Goal: Ask a question

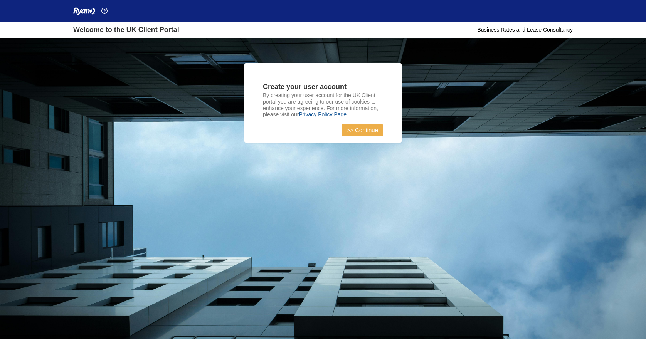
click at [367, 127] on link ">> Continue" at bounding box center [362, 130] width 42 height 12
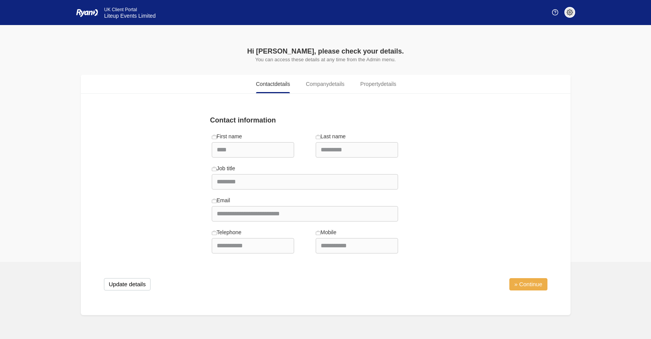
click at [542, 282] on link "» Continue" at bounding box center [529, 284] width 38 height 12
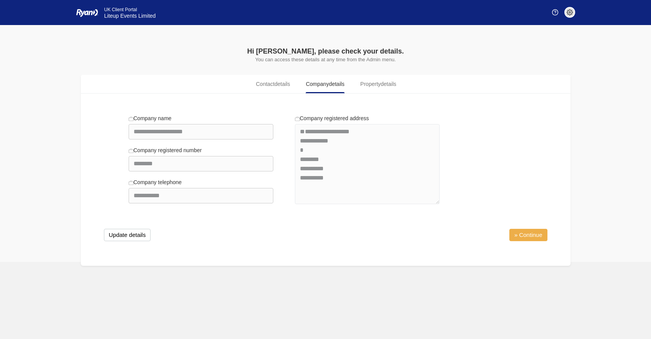
click at [528, 235] on link "» Continue" at bounding box center [529, 235] width 38 height 12
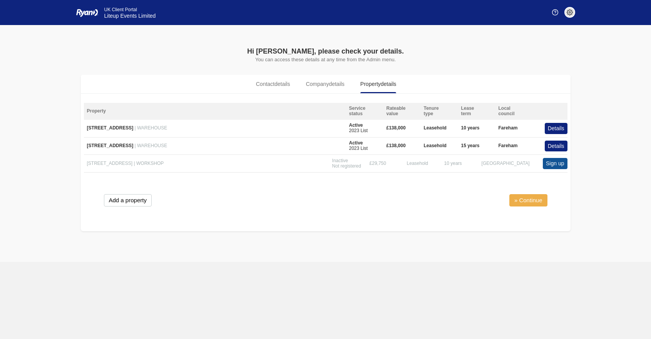
click at [526, 197] on link "» Continue" at bounding box center [529, 200] width 38 height 12
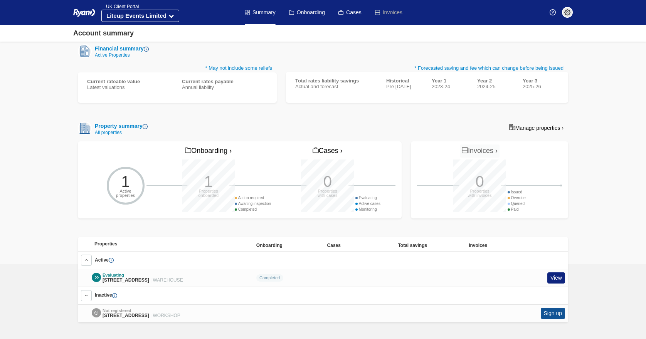
scroll to position [130, 0]
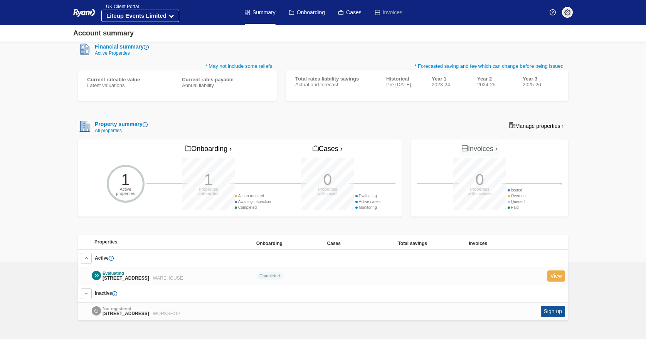
click at [557, 271] on link "View" at bounding box center [556, 275] width 18 height 11
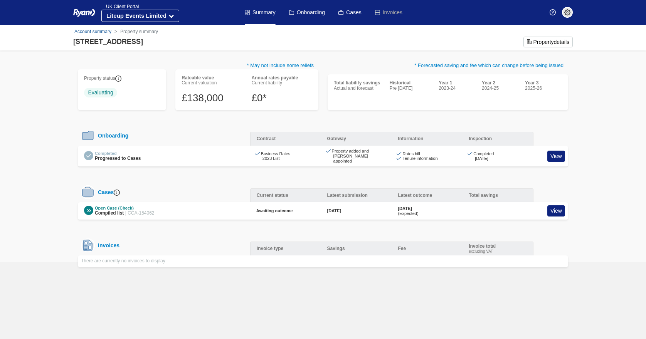
scroll to position [18, 0]
click at [559, 205] on link "View" at bounding box center [556, 210] width 18 height 11
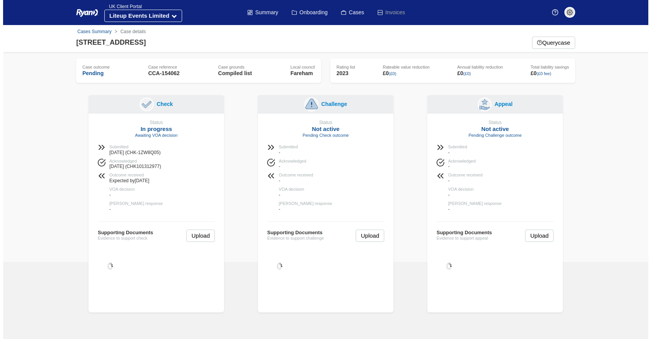
scroll to position [9, 0]
click at [550, 45] on button "Query case" at bounding box center [550, 43] width 43 height 12
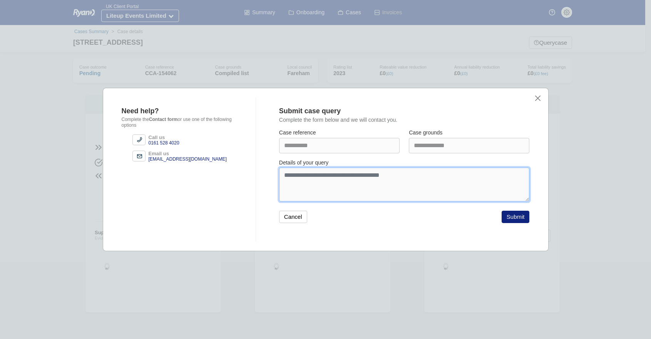
click at [376, 180] on textarea at bounding box center [404, 185] width 251 height 34
click at [400, 172] on textarea at bounding box center [404, 185] width 251 height 34
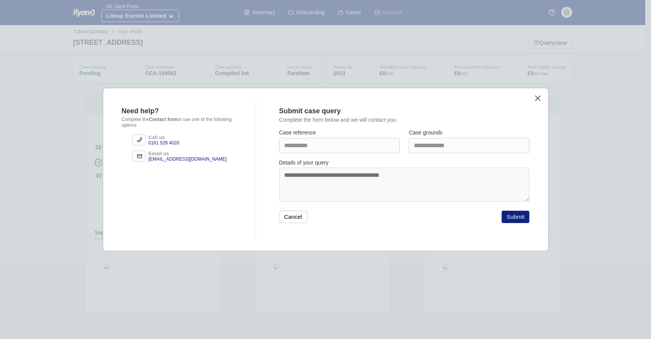
drag, startPoint x: 511, startPoint y: 94, endPoint x: 539, endPoint y: 99, distance: 27.7
click at [547, 101] on div "**********" at bounding box center [326, 169] width 446 height 163
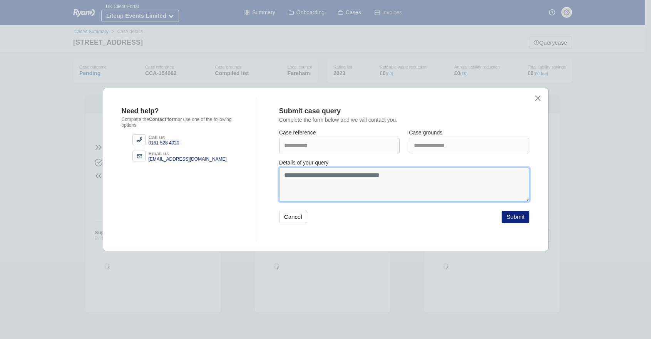
click at [346, 185] on textarea at bounding box center [404, 185] width 251 height 34
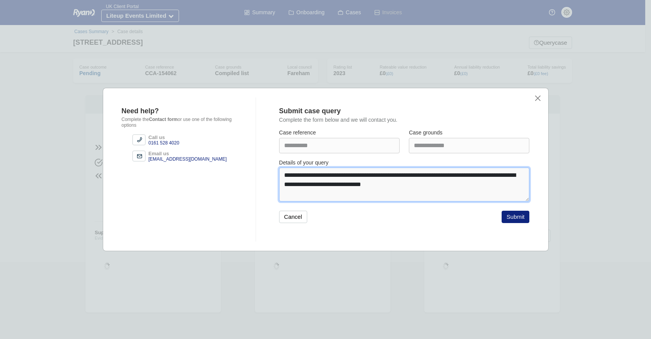
scroll to position [5, 0]
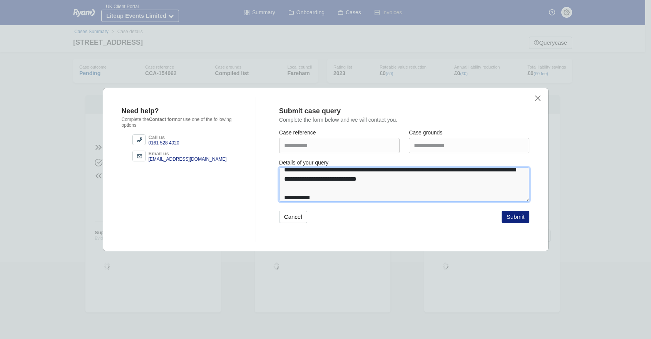
drag, startPoint x: 290, startPoint y: 169, endPoint x: 296, endPoint y: 178, distance: 10.5
click at [290, 170] on textarea "**********" at bounding box center [404, 185] width 251 height 34
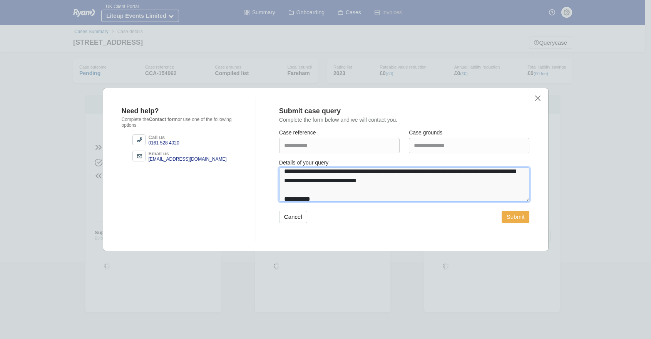
type textarea "**********"
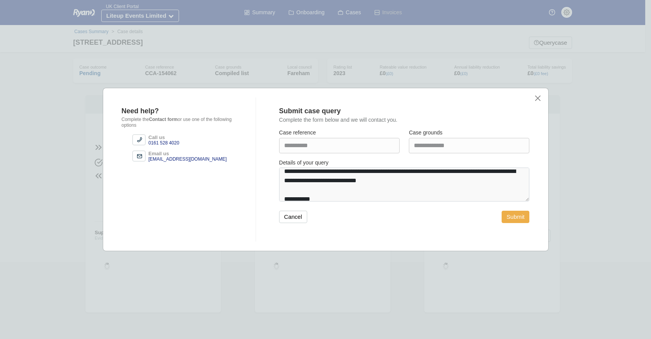
click at [519, 218] on button "Submit" at bounding box center [516, 217] width 28 height 12
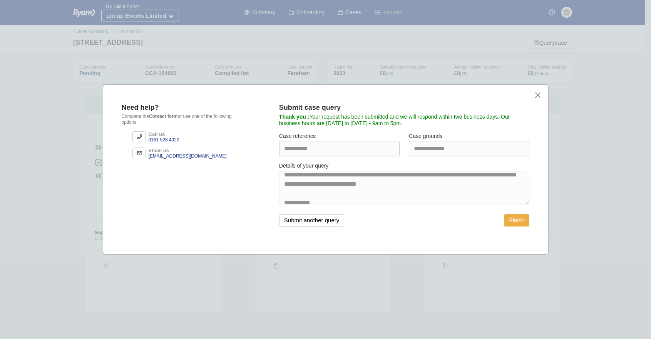
click at [511, 218] on button "Finish" at bounding box center [516, 220] width 25 height 12
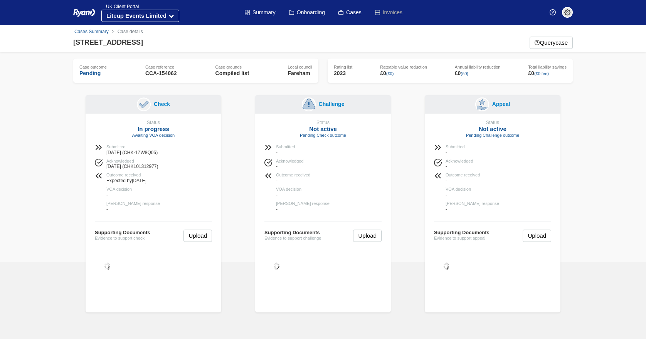
scroll to position [0, 0]
click at [99, 32] on link "Cases Summary" at bounding box center [91, 31] width 34 height 5
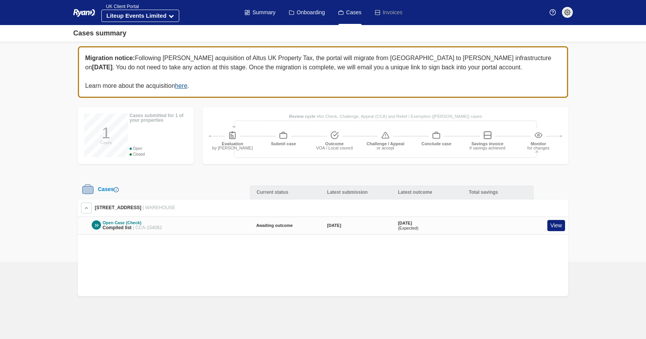
click at [233, 138] on img at bounding box center [232, 135] width 8 height 8
click at [142, 115] on div "Cases submitted for 1 of your properties" at bounding box center [158, 117] width 58 height 9
